Goal: Check status: Check status

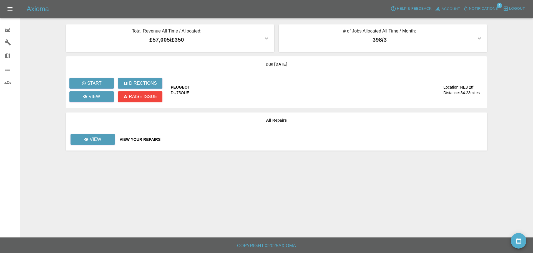
click at [255, 85] on div "PEUGEOT DU75OUE" at bounding box center [293, 89] width 244 height 11
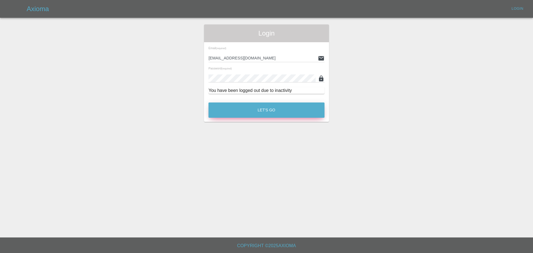
click at [260, 114] on button "Let's Go" at bounding box center [266, 109] width 116 height 15
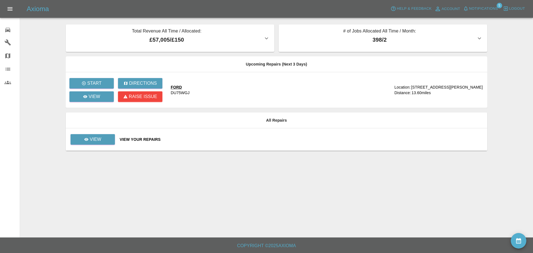
click at [11, 31] on icon at bounding box center [7, 30] width 7 height 7
